Goal: Task Accomplishment & Management: Complete application form

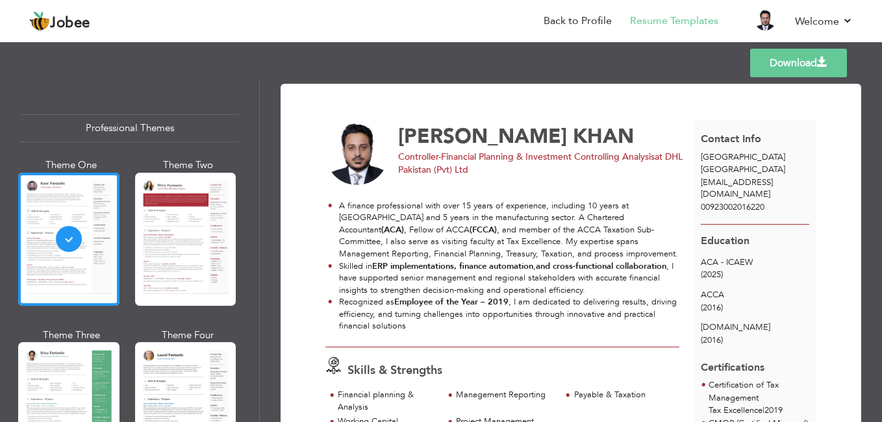
click at [798, 53] on link "Download" at bounding box center [798, 63] width 97 height 29
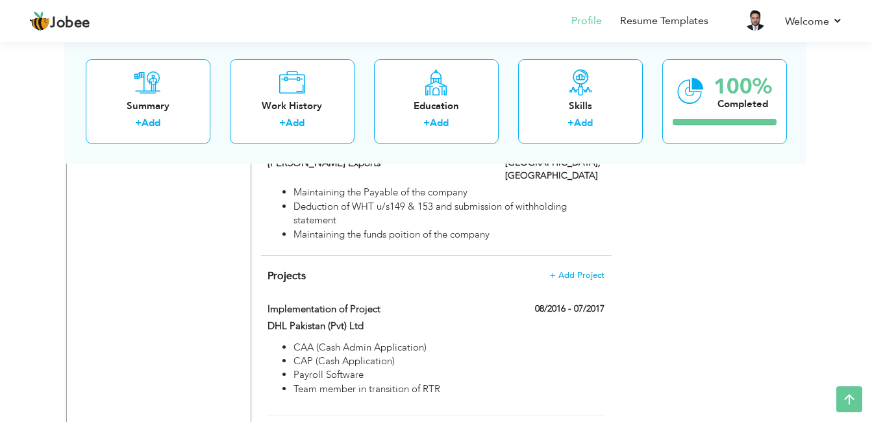
scroll to position [1623, 0]
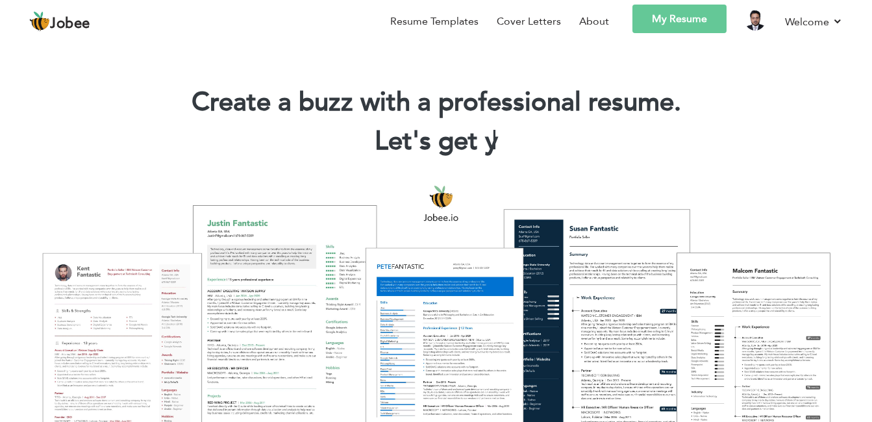
click at [700, 14] on link "My Resume" at bounding box center [680, 19] width 94 height 29
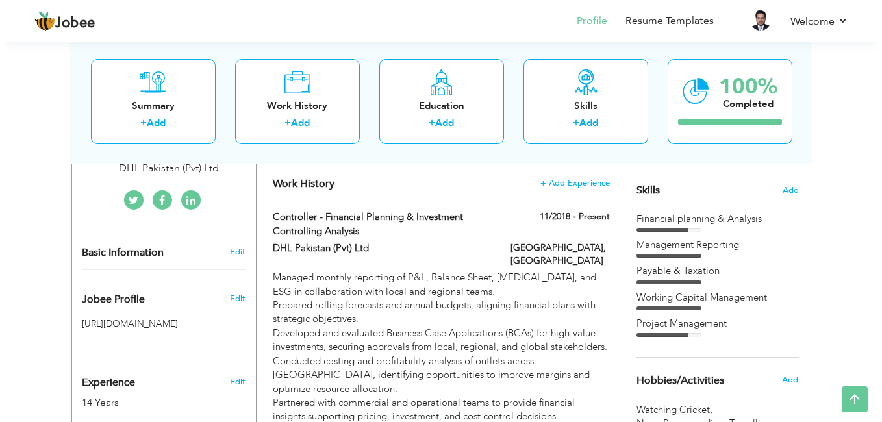
scroll to position [351, 0]
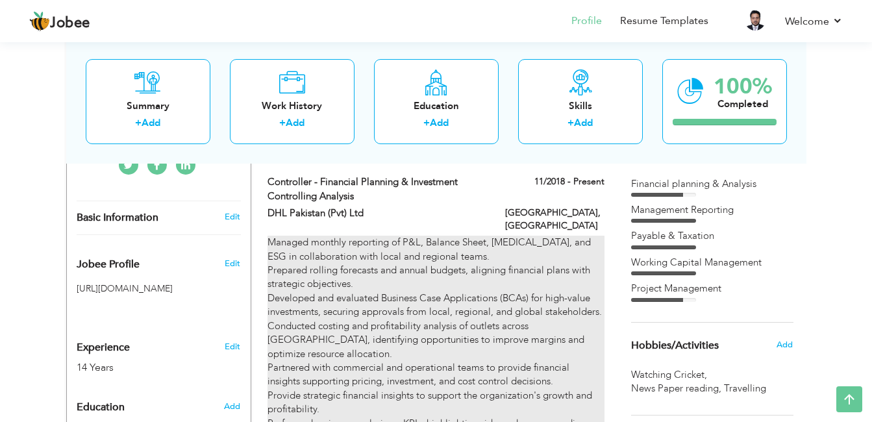
click at [535, 243] on div "Managed monthly reporting of P&L, Balance Sheet, CapEx, and ESG in collaboratio…" at bounding box center [436, 375] width 336 height 278
type input "Controller - Financial Planning & Investment Controlling Analysis"
type input "DHL Pakistan (Pvt) Ltd"
type input "11/2018"
type input "[GEOGRAPHIC_DATA]"
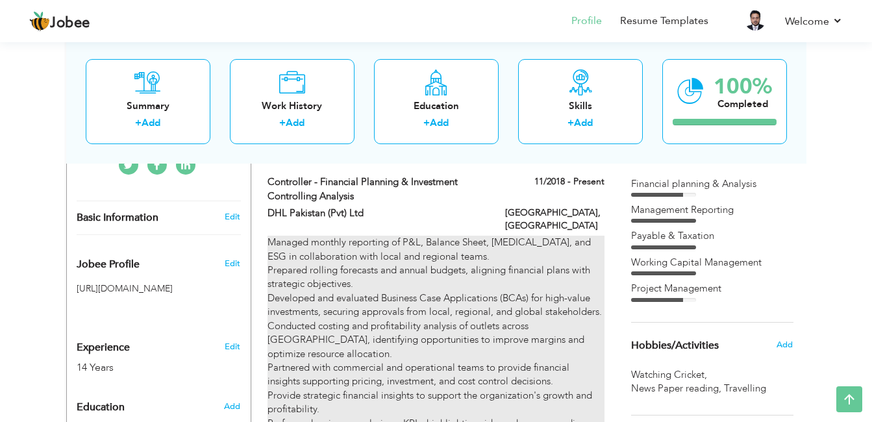
type input "[GEOGRAPHIC_DATA]"
checkbox input "true"
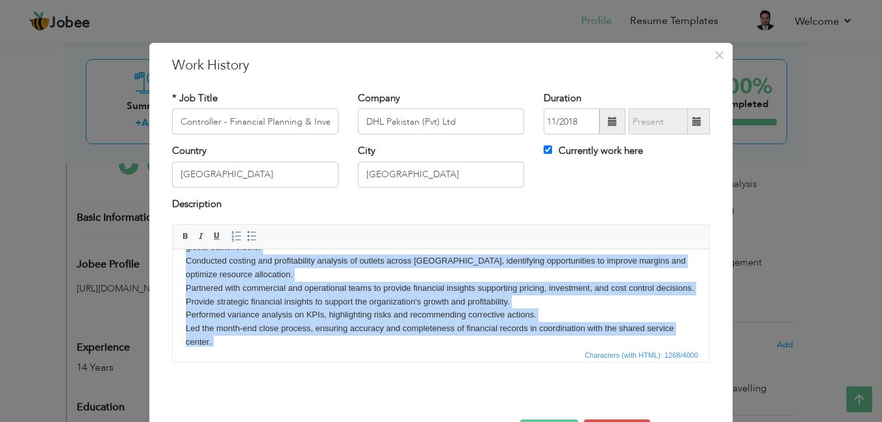
scroll to position [131, 0]
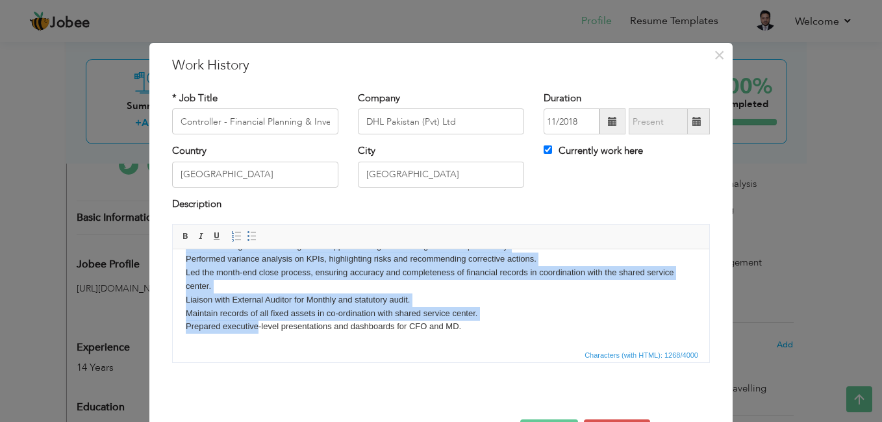
drag, startPoint x: 186, startPoint y: 266, endPoint x: 258, endPoint y: 399, distance: 152.3
click at [258, 347] on html "Managed monthly reporting of P&L, Balance Sheet, CapEx, and ESG in collaboratio…" at bounding box center [441, 239] width 536 height 215
click at [247, 235] on span at bounding box center [252, 236] width 10 height 10
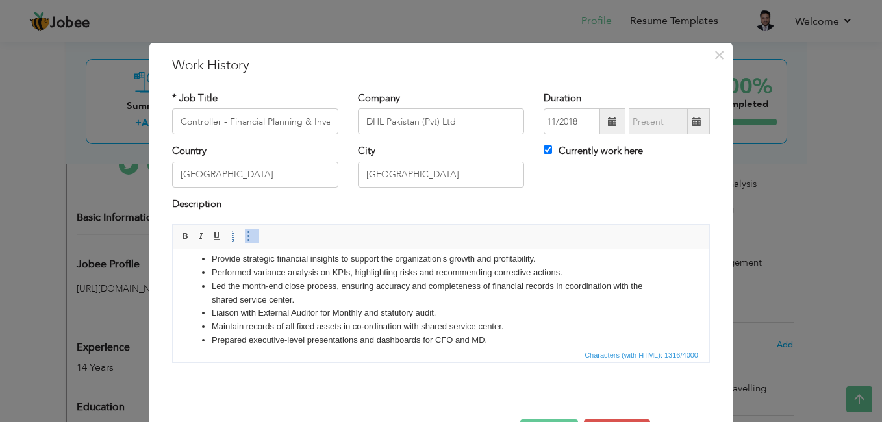
scroll to position [46, 0]
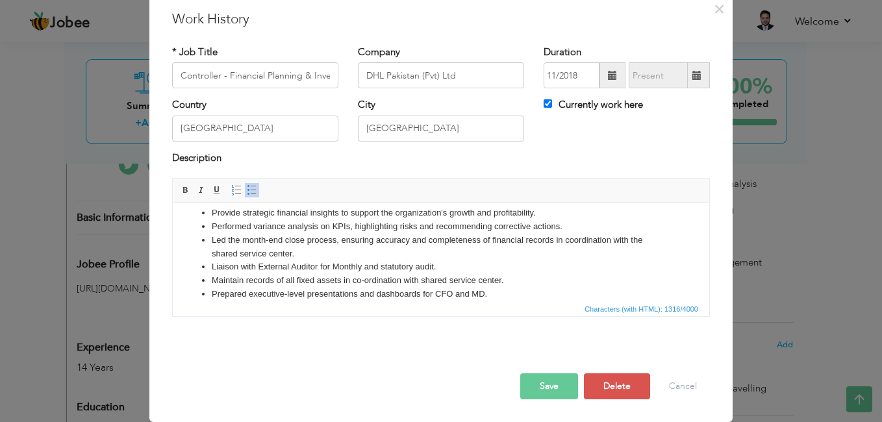
click at [557, 381] on button "Save" at bounding box center [549, 386] width 58 height 26
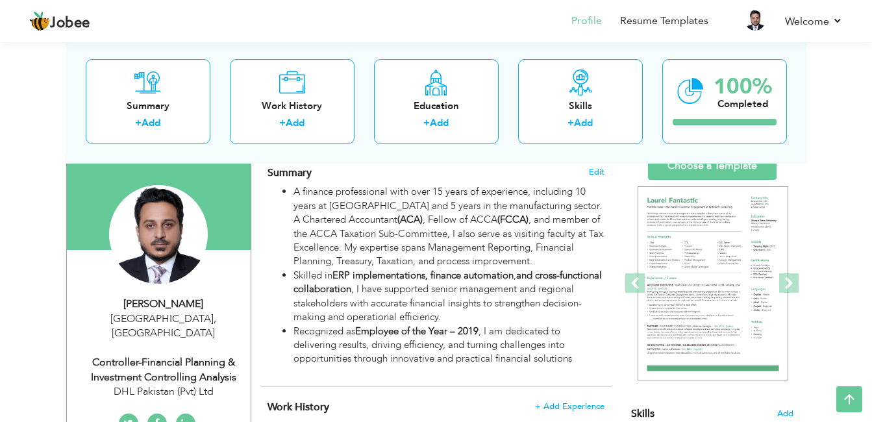
scroll to position [0, 0]
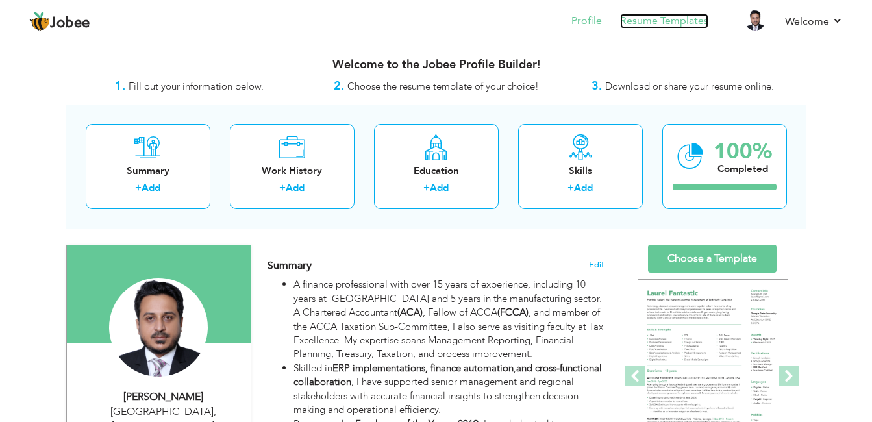
click at [682, 23] on link "Resume Templates" at bounding box center [664, 21] width 88 height 15
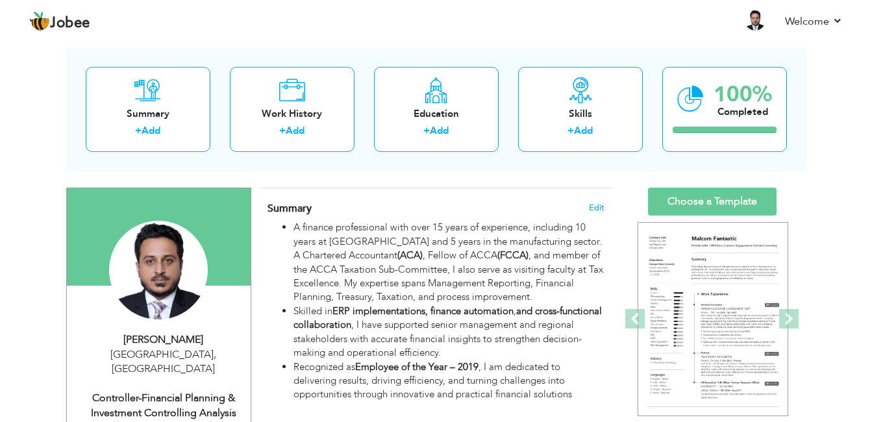
scroll to position [64, 0]
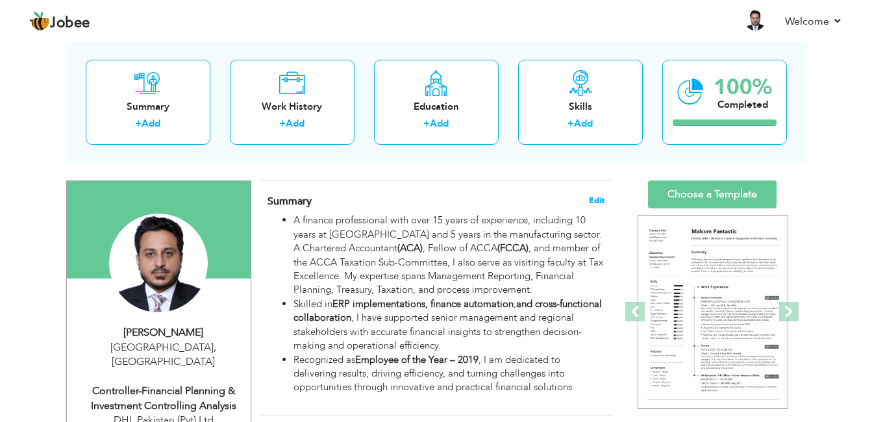
click at [601, 200] on span "Edit" at bounding box center [597, 200] width 16 height 9
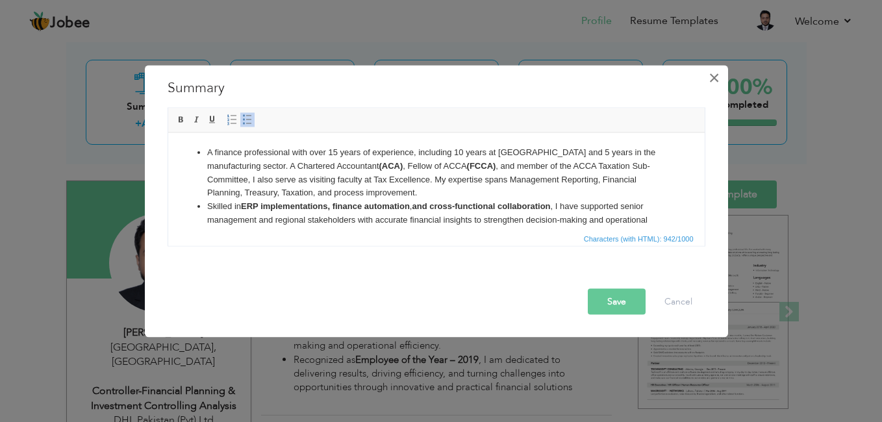
click at [714, 76] on span "×" at bounding box center [714, 77] width 11 height 23
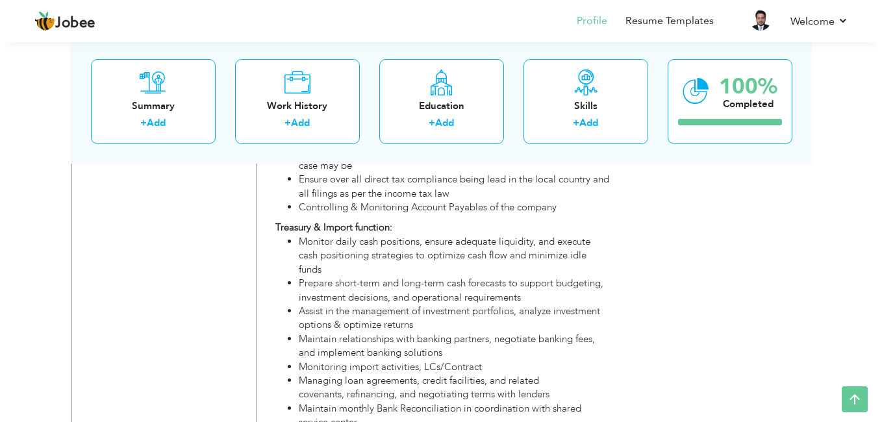
scroll to position [1027, 0]
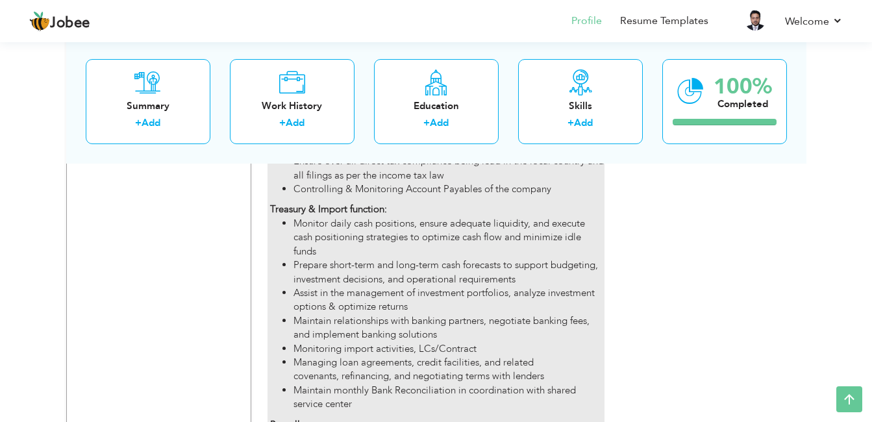
click at [496, 218] on li "Monitor daily cash positions, ensure adequate liquidity, and execute cash posit…" at bounding box center [449, 238] width 310 height 42
type input "Senior Executive Finance"
type input "DHL Express Pakistan (Pvt) Ltd"
type input "07/2015"
type input "10/2018"
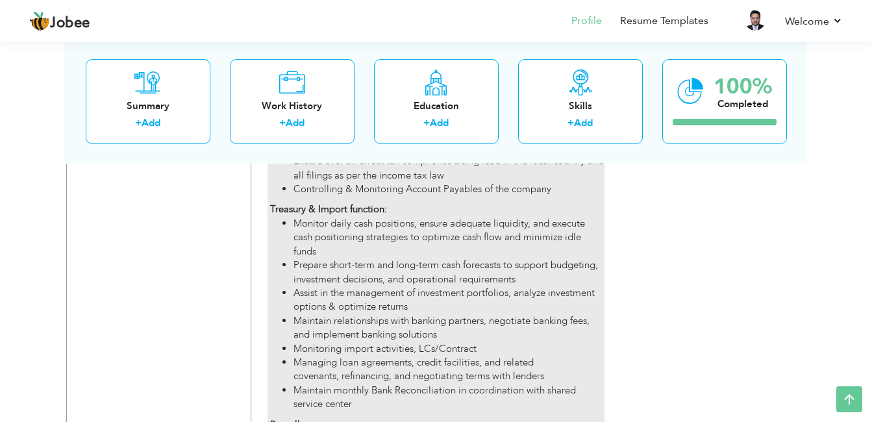
type input "[GEOGRAPHIC_DATA]"
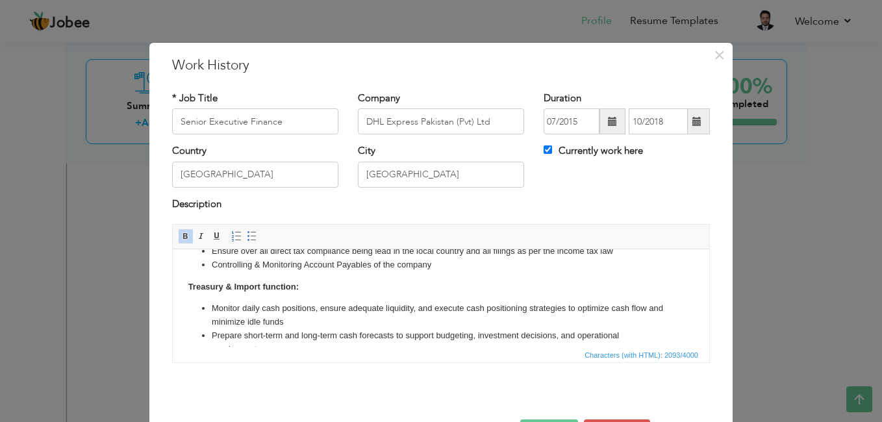
scroll to position [165, 0]
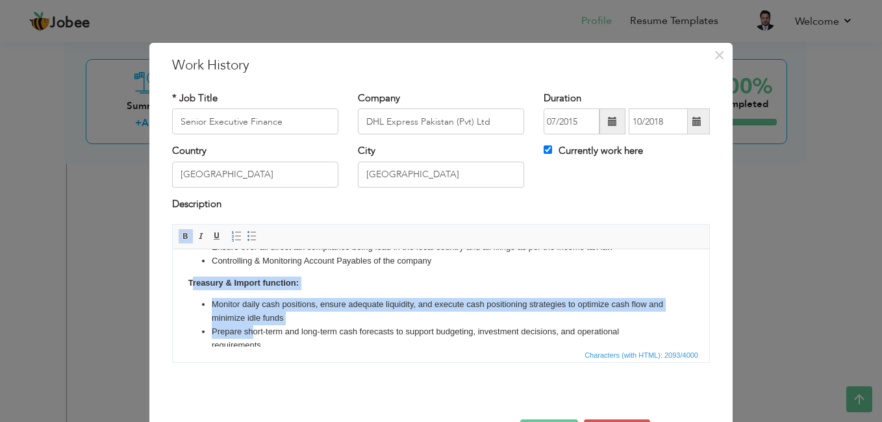
drag, startPoint x: 192, startPoint y: 288, endPoint x: 253, endPoint y: 329, distance: 73.5
click at [253, 329] on body "Payable & Taxation: Review monthly Sales Tax working and ensure timely submissi…" at bounding box center [441, 294] width 511 height 394
click at [225, 290] on body "Payable & Taxation: Review monthly Sales Tax working and ensure timely submissi…" at bounding box center [441, 294] width 511 height 394
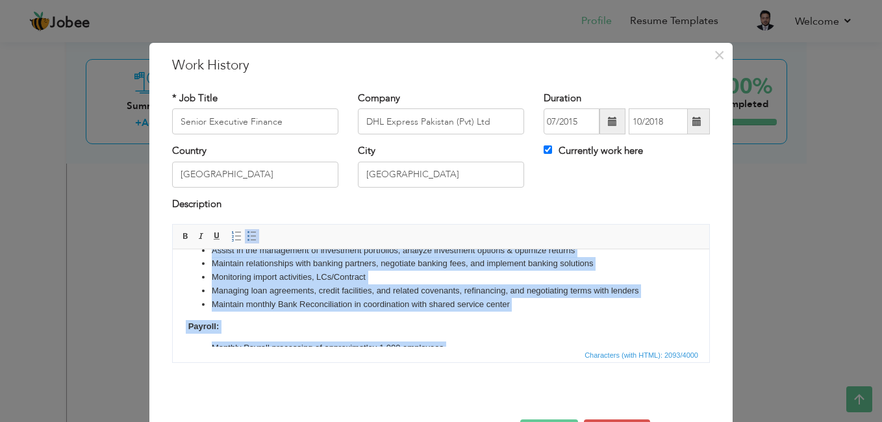
scroll to position [309, 0]
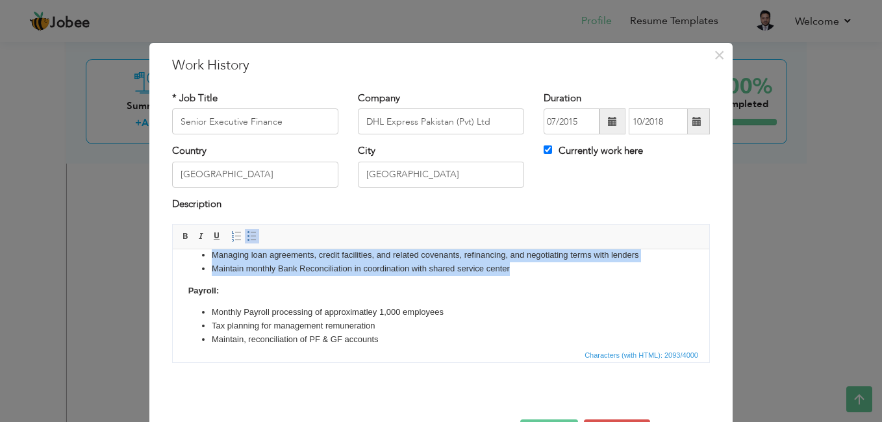
drag, startPoint x: 192, startPoint y: 281, endPoint x: 516, endPoint y: 267, distance: 325.1
click at [516, 267] on body "Payable & Taxation: Review monthly Sales Tax working and ensure timely submissi…" at bounding box center [441, 150] width 511 height 394
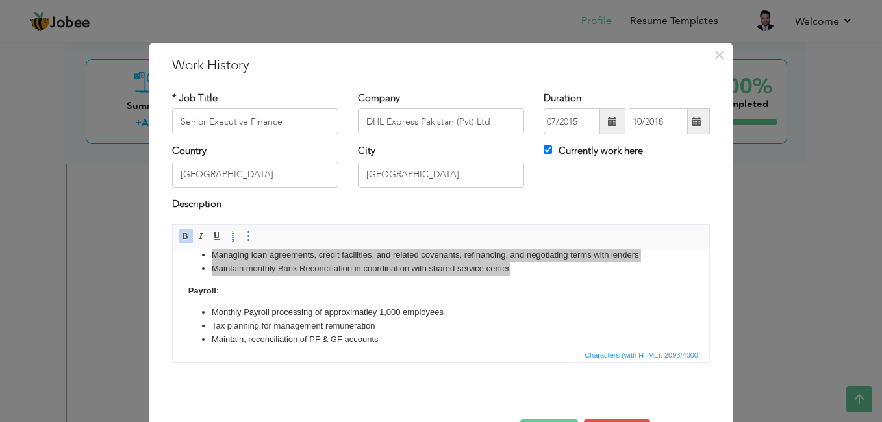
click at [767, 306] on div "× Work History * Job Title Senior Executive Finance Company DHL Express Pakista…" at bounding box center [441, 211] width 882 height 422
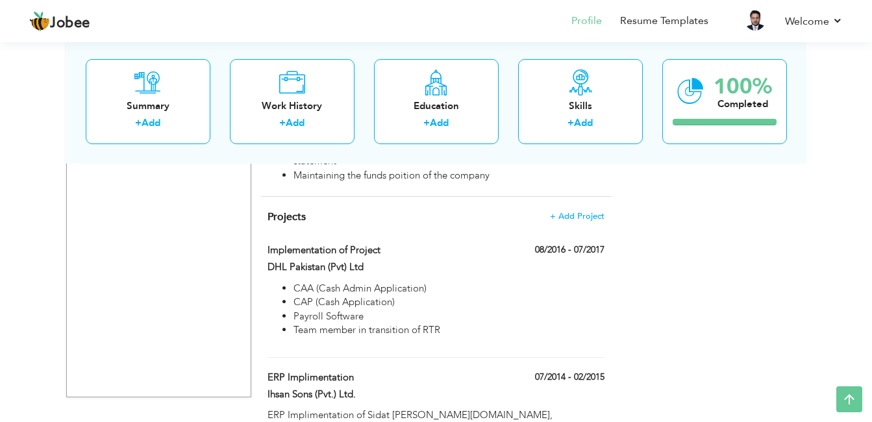
scroll to position [1748, 0]
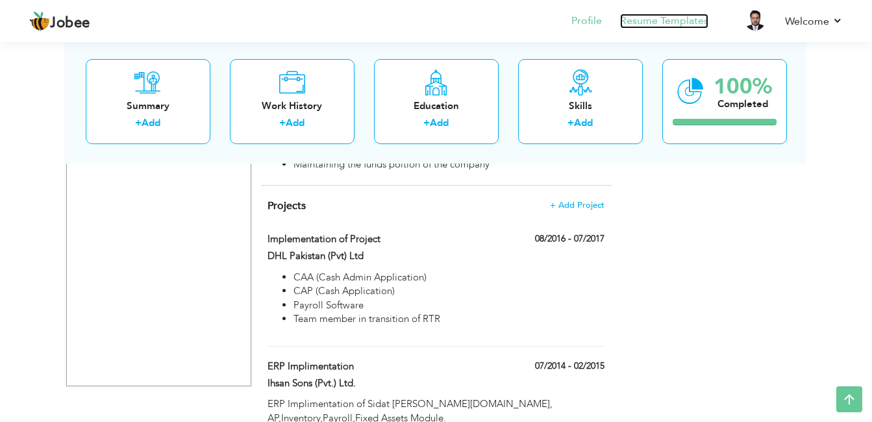
click at [669, 25] on link "Resume Templates" at bounding box center [664, 21] width 88 height 15
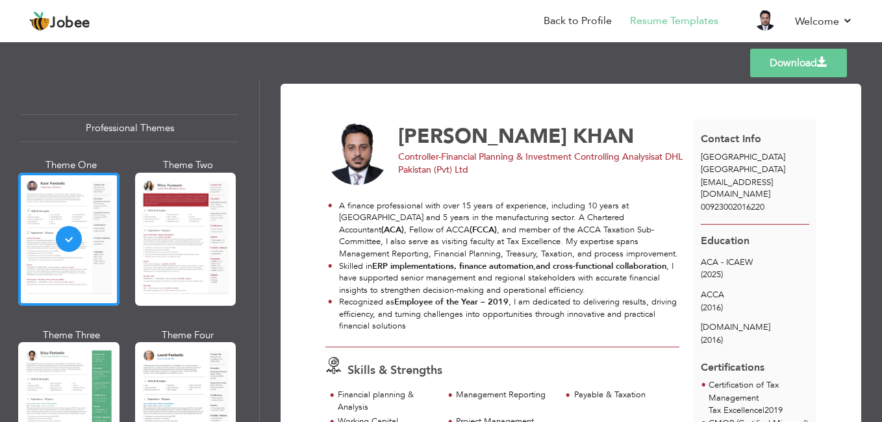
click at [763, 68] on link "Download" at bounding box center [798, 63] width 97 height 29
